Goal: Navigation & Orientation: Find specific page/section

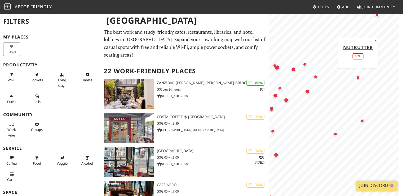
click at [358, 78] on div "Map marker" at bounding box center [358, 78] width 4 height 4
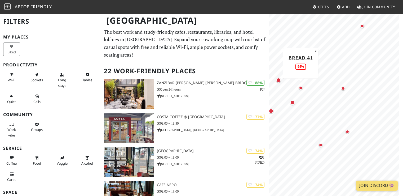
click at [300, 88] on div "Map marker" at bounding box center [301, 88] width 4 height 4
